Goal: Information Seeking & Learning: Learn about a topic

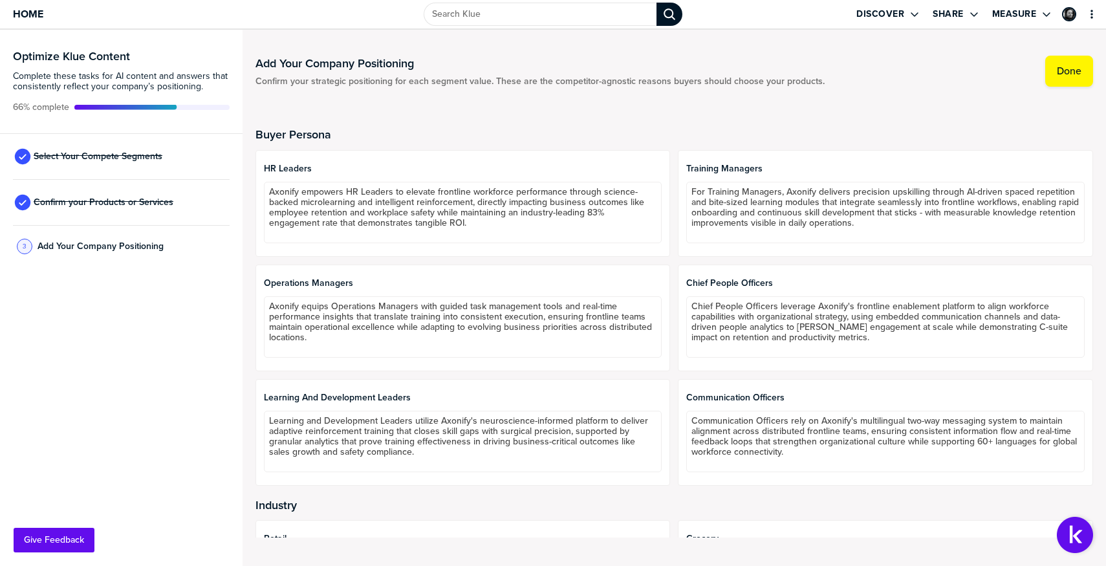
click at [720, 102] on div "Buyer Persona HR Leaders Axonify empowers HR Leaders to elevate frontline workf…" at bounding box center [673, 326] width 837 height 453
click at [1018, 14] on label "Measure" at bounding box center [1014, 14] width 45 height 12
click at [1103, 14] on div "primary" at bounding box center [1082, 14] width 48 height 28
click at [1081, 535] on img "Open Support Center" at bounding box center [1075, 535] width 36 height 36
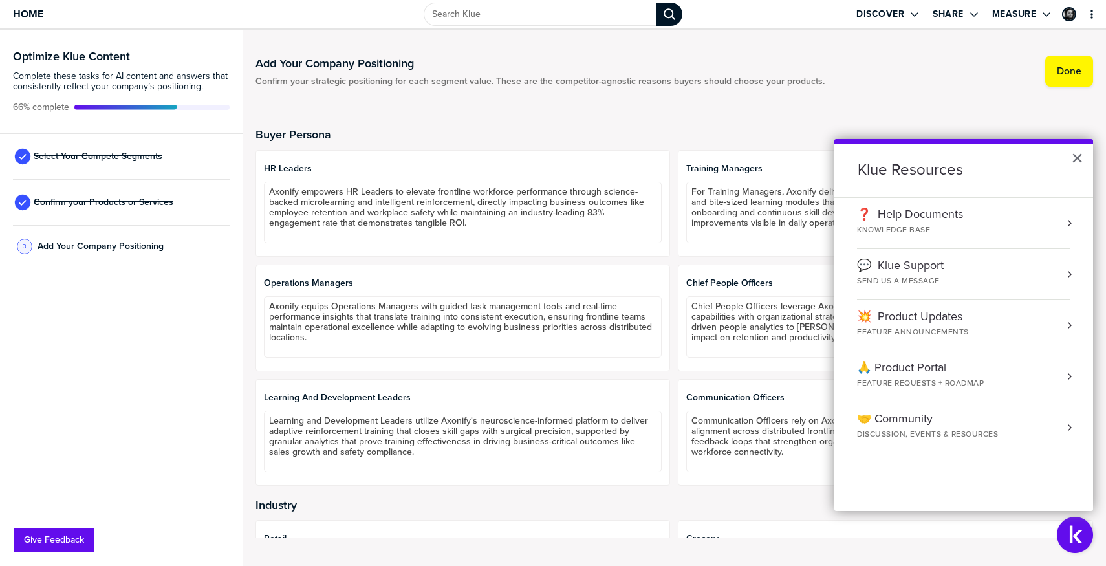
click at [1015, 211] on div "❓ Help Documents KNOWLEDGE BASE" at bounding box center [963, 223] width 213 height 31
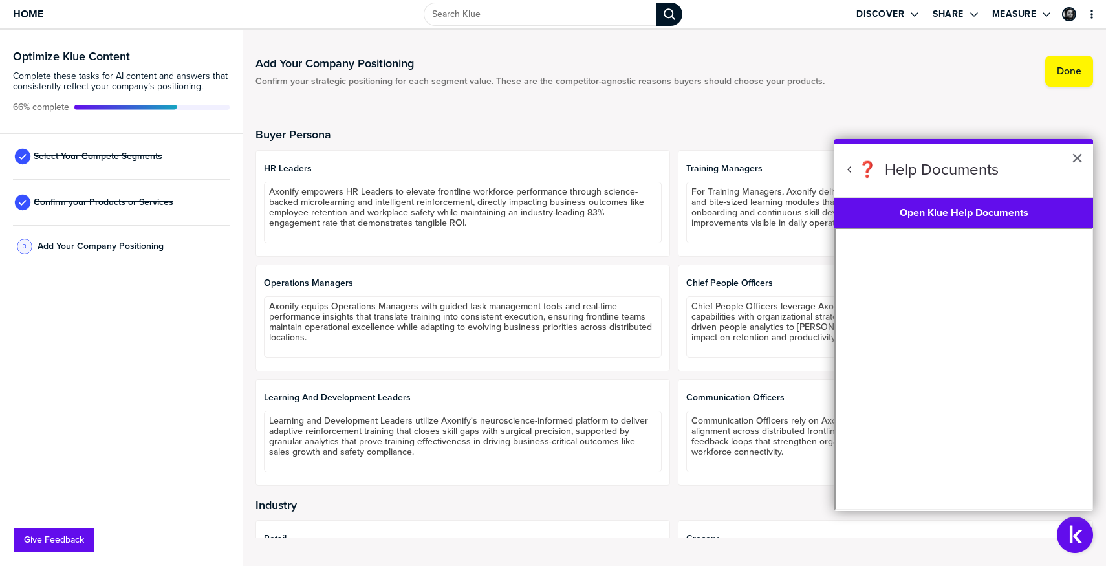
click at [1053, 20] on div "Discover Share Measure" at bounding box center [921, 14] width 369 height 28
click at [1096, 16] on icon "primary" at bounding box center [1091, 14] width 10 height 10
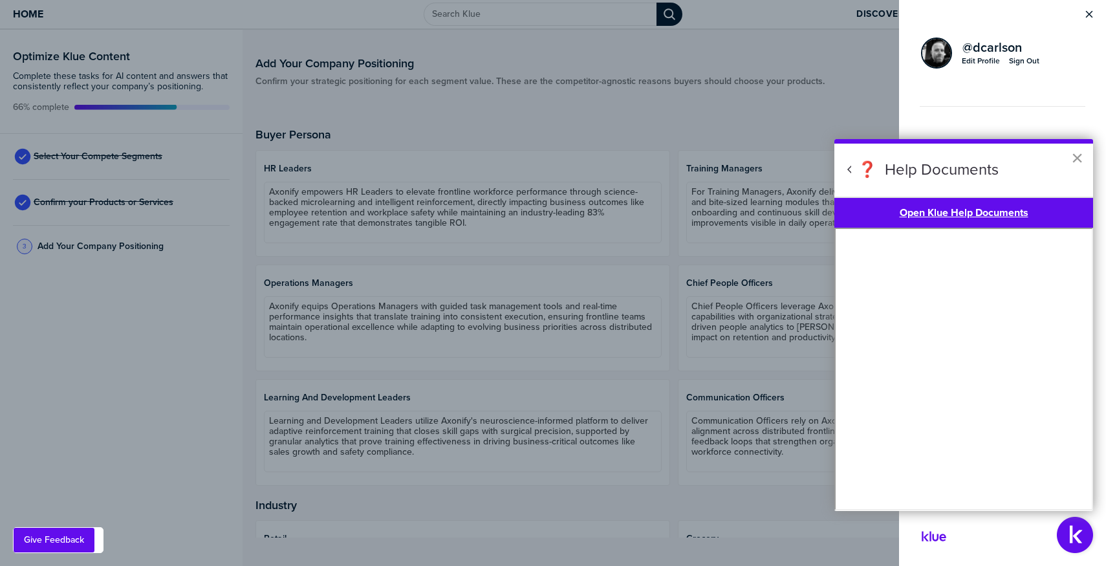
click at [1078, 154] on button "×" at bounding box center [1077, 157] width 12 height 21
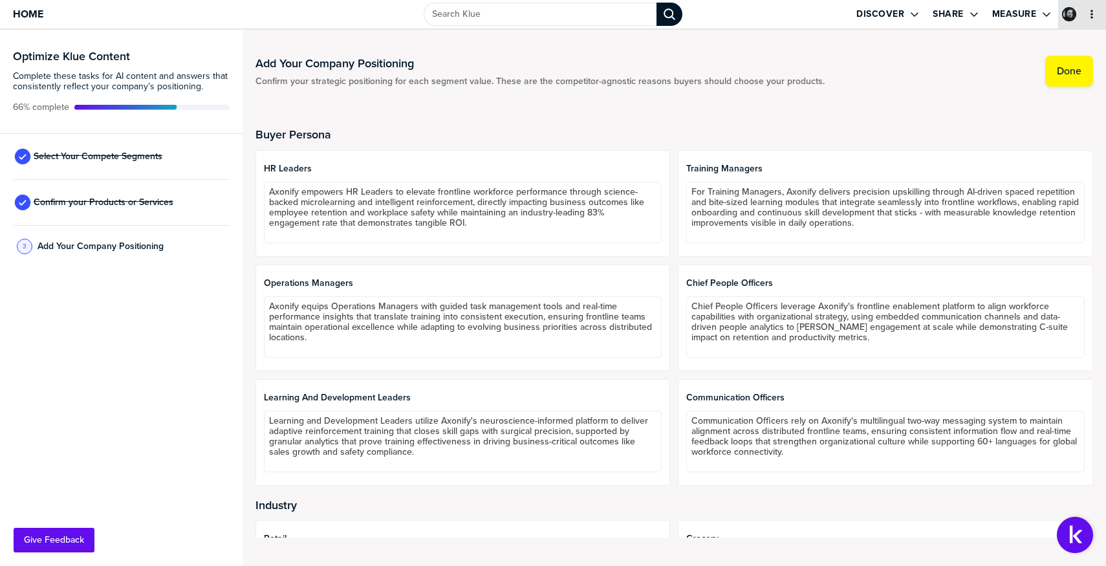
click at [1093, 16] on icon "primary" at bounding box center [1091, 14] width 10 height 10
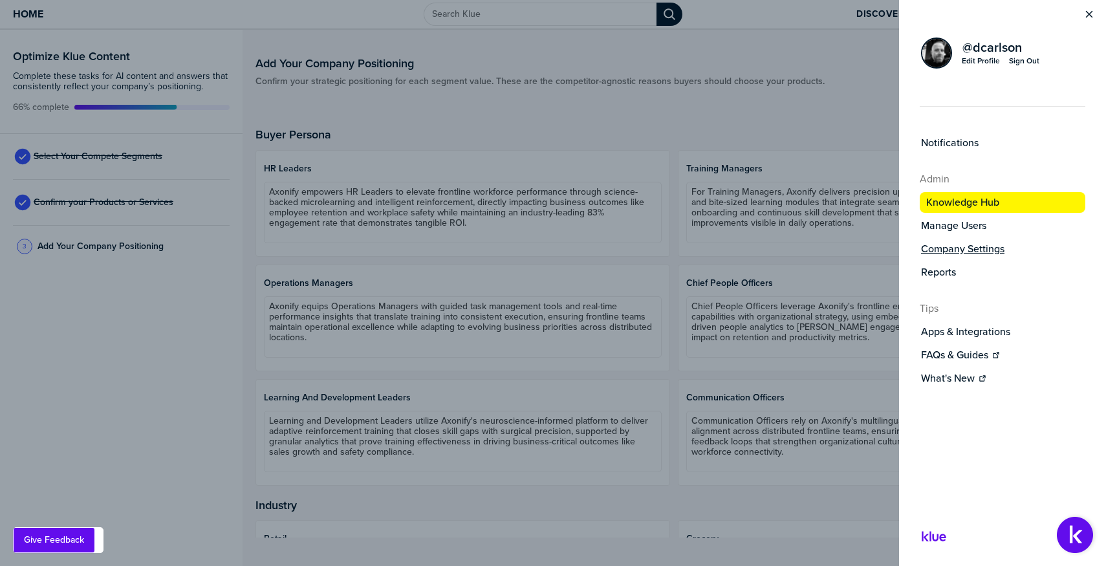
click at [1007, 249] on div "Company Settings" at bounding box center [1002, 249] width 163 height 13
